Goal: Information Seeking & Learning: Learn about a topic

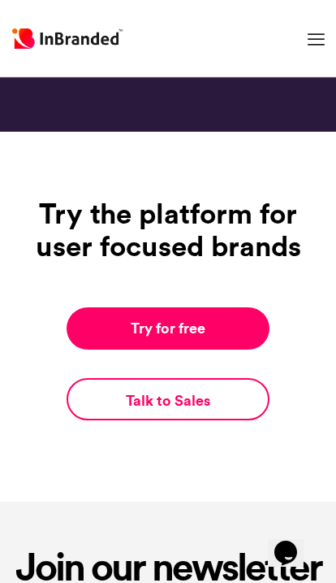
scroll to position [10926, 0]
click at [297, 549] on icon "Chat widget" at bounding box center [286, 552] width 23 height 24
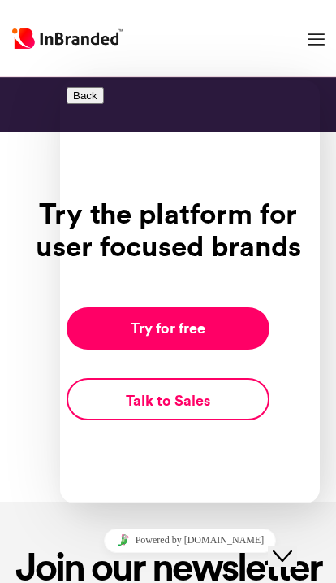
click at [293, 550] on icon "Chat widget" at bounding box center [283, 555] width 20 height 11
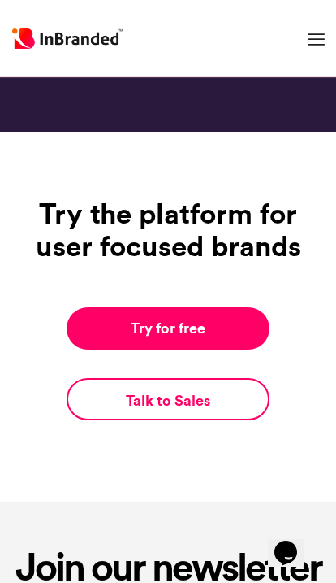
click at [299, 540] on div "Opens Chat This icon Opens the chat window." at bounding box center [286, 553] width 26 height 26
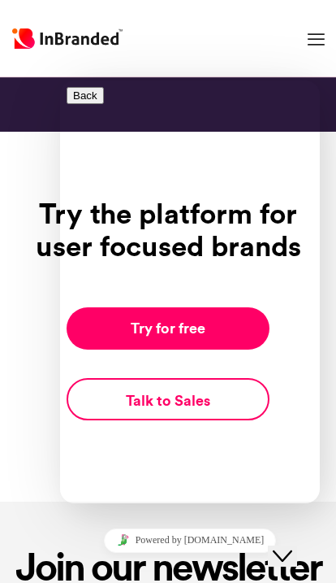
click at [293, 546] on div "Close Chat This icon closes the chat window." at bounding box center [283, 556] width 20 height 20
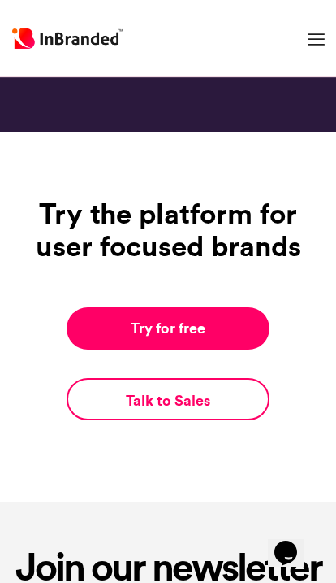
click at [320, 34] on icon at bounding box center [316, 39] width 17 height 17
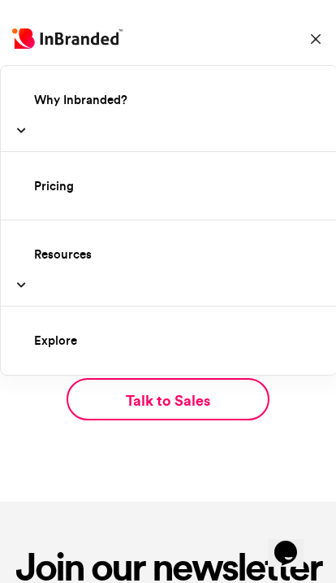
click at [231, 442] on section "Try the platform for user focused brands Try for free Talk to Sales" at bounding box center [168, 317] width 336 height 370
click at [214, 347] on link "Explore" at bounding box center [185, 341] width 336 height 44
click at [221, 344] on link "Explore" at bounding box center [185, 341] width 336 height 44
click at [315, 28] on link at bounding box center [316, 38] width 55 height 54
click at [231, 449] on section "Try the platform for user focused brands Try for free Talk to Sales" at bounding box center [168, 317] width 336 height 370
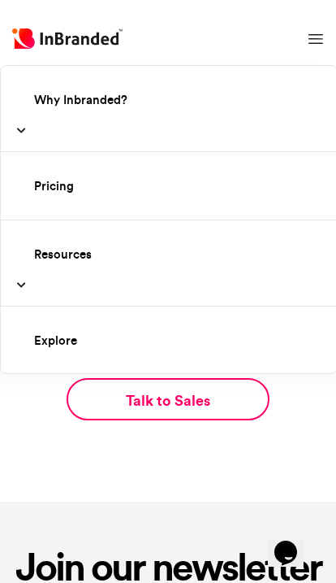
click at [317, 34] on icon at bounding box center [316, 39] width 15 height 15
click at [305, 50] on link at bounding box center [316, 38] width 55 height 54
click at [320, 33] on icon at bounding box center [316, 39] width 15 height 15
click at [313, 36] on icon at bounding box center [316, 39] width 15 height 15
click at [315, 32] on icon at bounding box center [316, 39] width 15 height 15
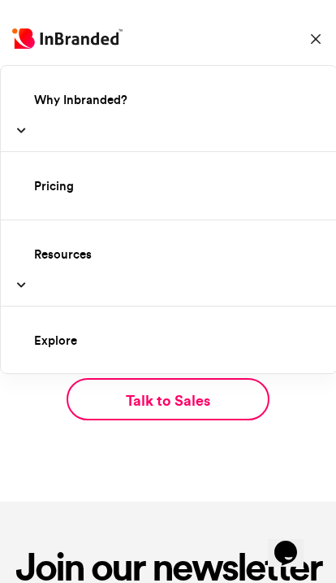
click at [312, 33] on icon at bounding box center [316, 39] width 15 height 15
click at [306, 36] on link at bounding box center [316, 38] width 55 height 54
click at [309, 31] on link at bounding box center [316, 38] width 55 height 54
click at [318, 35] on icon at bounding box center [316, 39] width 15 height 15
click at [311, 37] on icon at bounding box center [316, 39] width 15 height 15
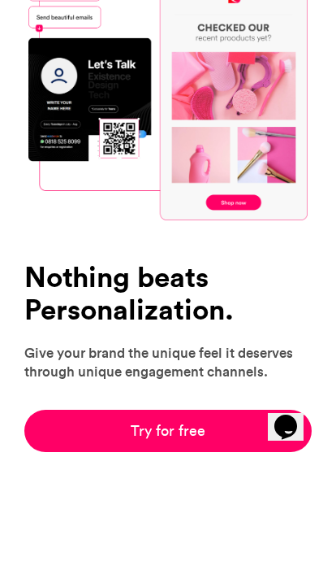
scroll to position [147, 0]
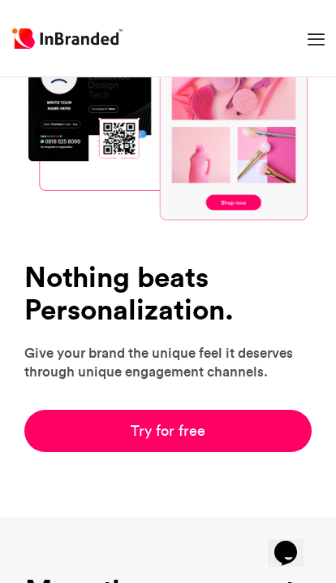
click at [264, 425] on link "Try for free" at bounding box center [168, 431] width 288 height 42
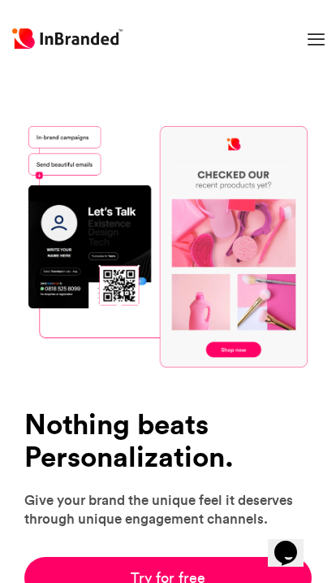
click at [310, 28] on link at bounding box center [316, 38] width 55 height 54
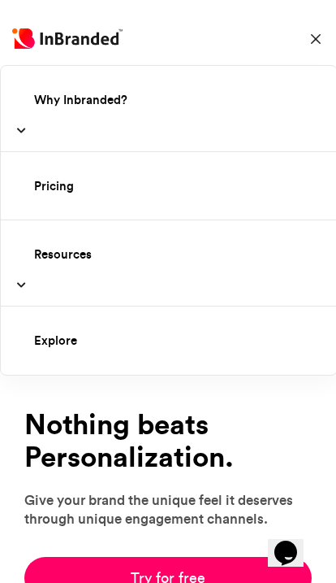
click at [312, 432] on div "Nothing beats Personalization. Give your brand the unique feel it deserves thro…" at bounding box center [168, 495] width 312 height 207
click at [292, 440] on h1 "Nothing beats Personalization." at bounding box center [168, 441] width 288 height 66
click at [310, 41] on icon at bounding box center [316, 39] width 15 height 15
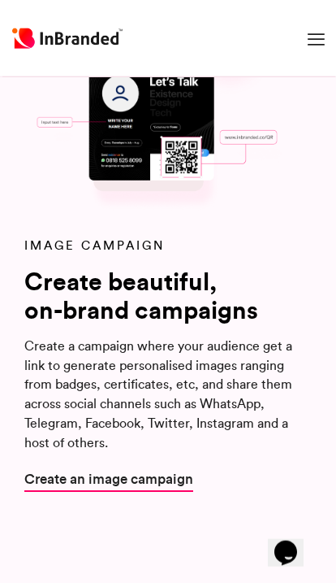
scroll to position [2024, 0]
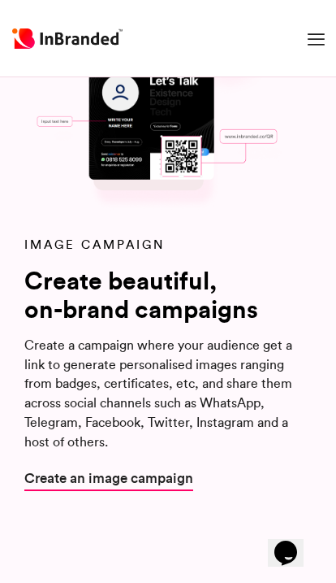
click at [177, 467] on span "Create an image campaign" at bounding box center [108, 477] width 169 height 20
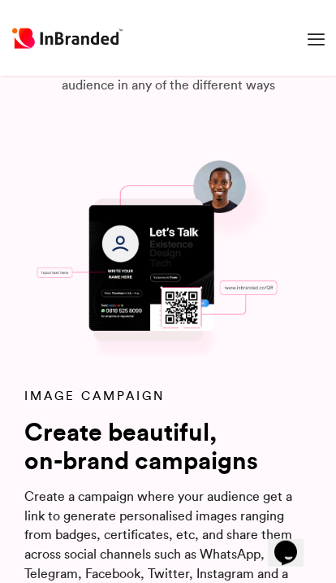
scroll to position [1879, 0]
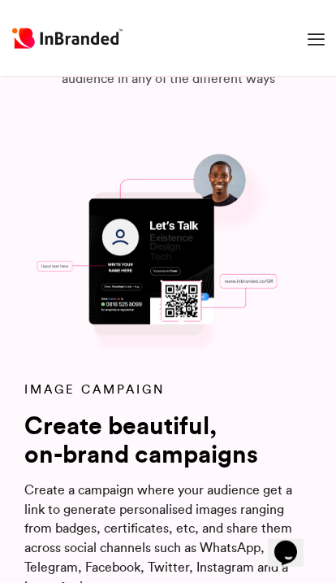
click at [176, 251] on img at bounding box center [168, 253] width 280 height 206
click at [210, 201] on img at bounding box center [168, 253] width 280 height 206
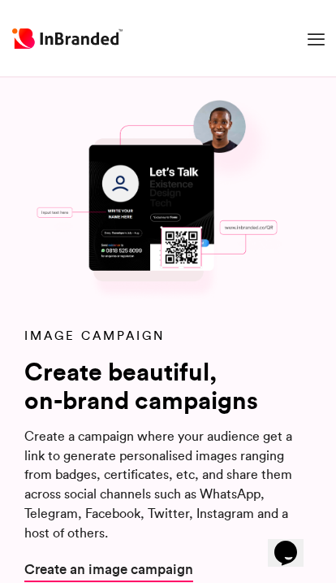
scroll to position [1935, 0]
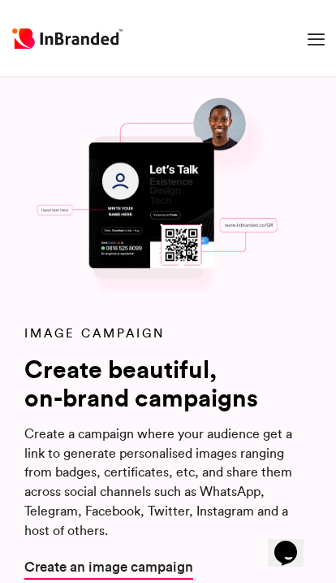
click at [168, 556] on span "Create an image campaign" at bounding box center [108, 566] width 169 height 20
